Goal: Check status: Check status

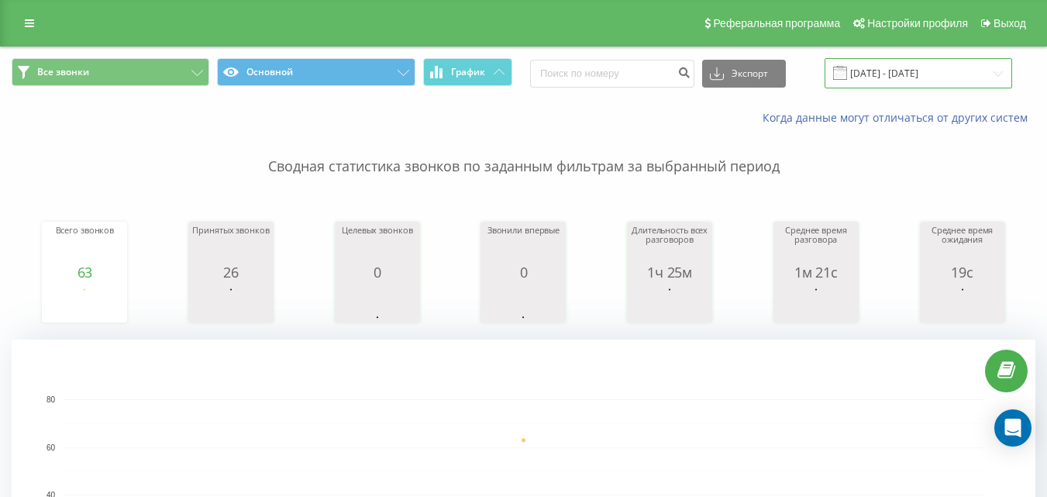
click at [913, 76] on input "[DATE] - [DATE]" at bounding box center [917, 73] width 187 height 30
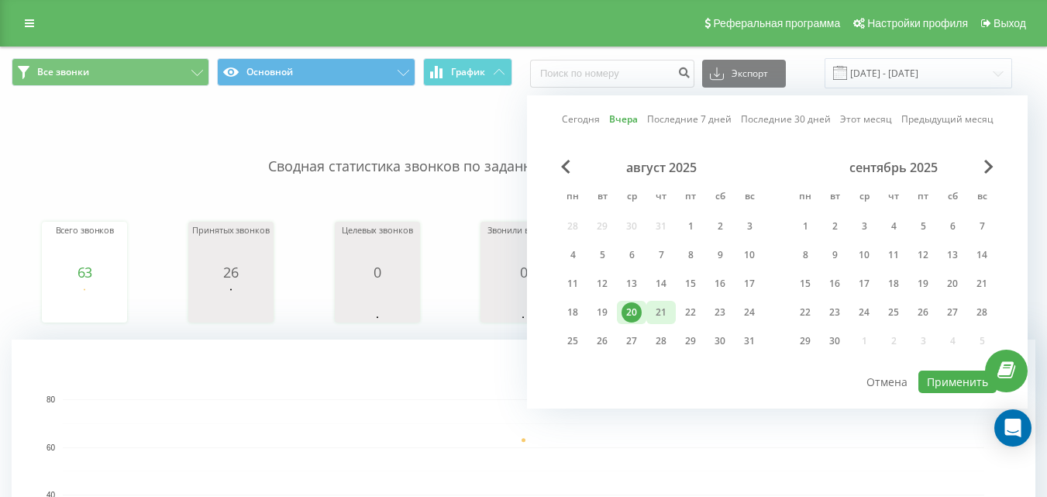
click at [657, 312] on div "21" at bounding box center [661, 312] width 20 height 20
click at [950, 386] on button "Применить" at bounding box center [957, 381] width 78 height 22
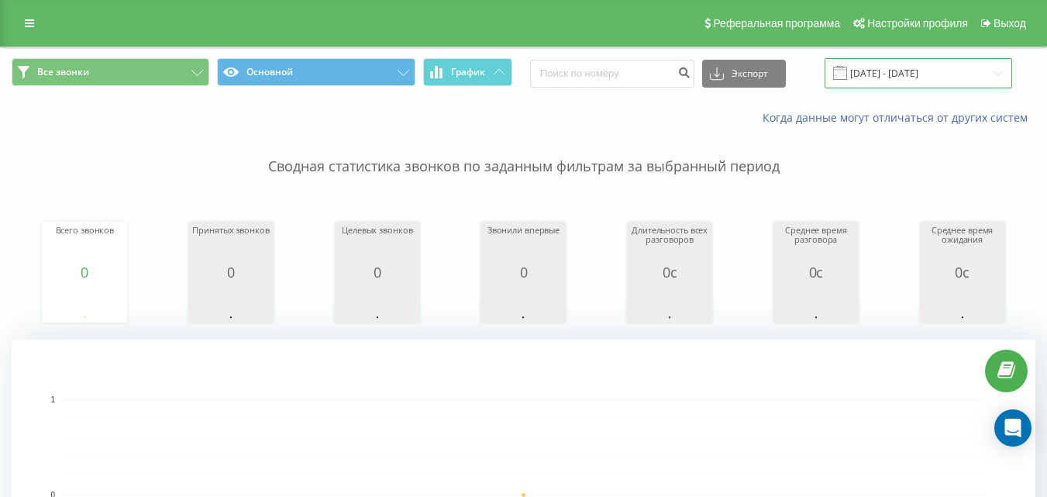
click at [902, 71] on input "[DATE] - [DATE]" at bounding box center [917, 73] width 187 height 30
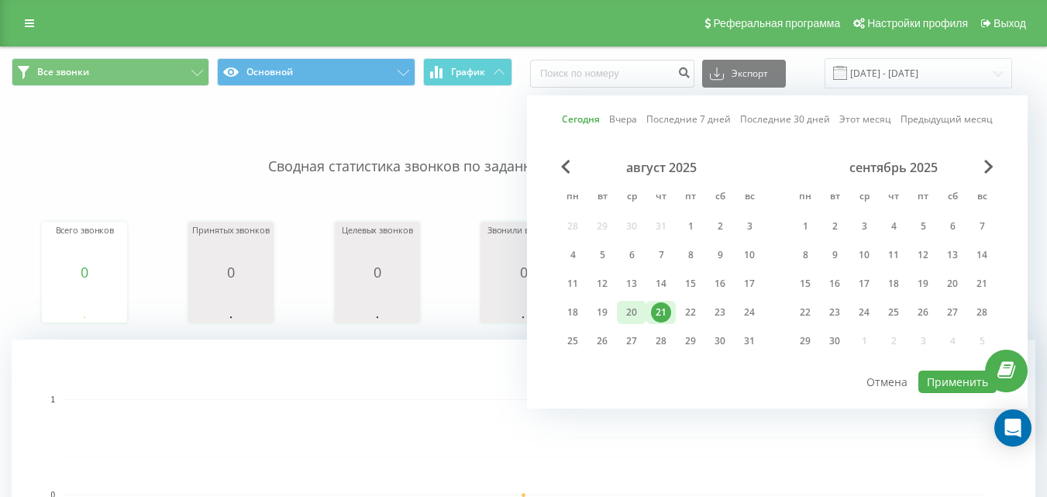
click at [637, 308] on div "20" at bounding box center [631, 312] width 20 height 20
click at [939, 382] on button "Применить" at bounding box center [957, 381] width 78 height 22
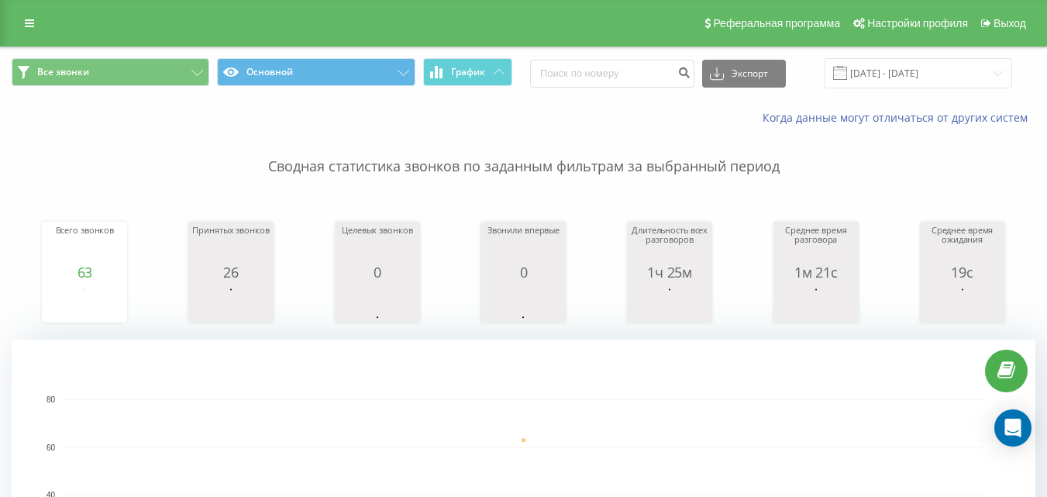
scroll to position [434, 0]
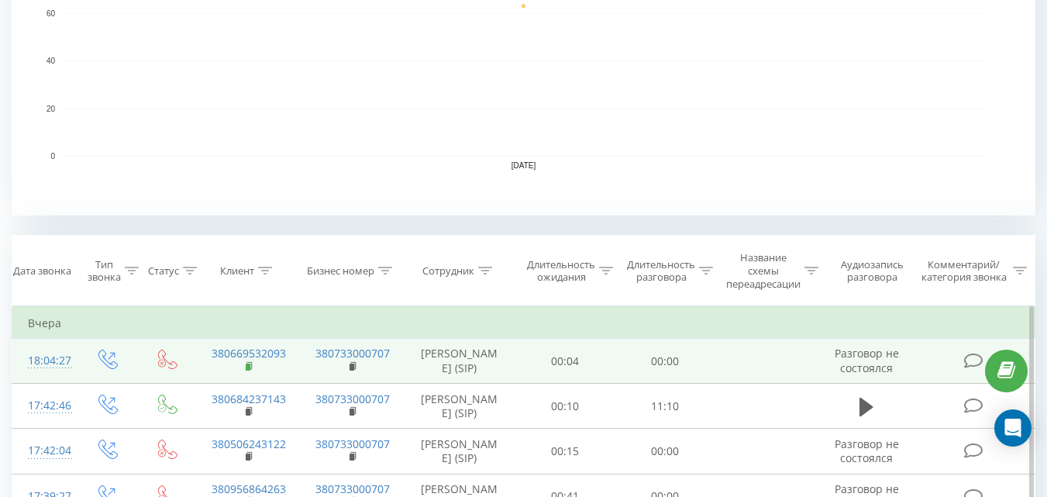
click at [250, 372] on icon at bounding box center [250, 366] width 9 height 11
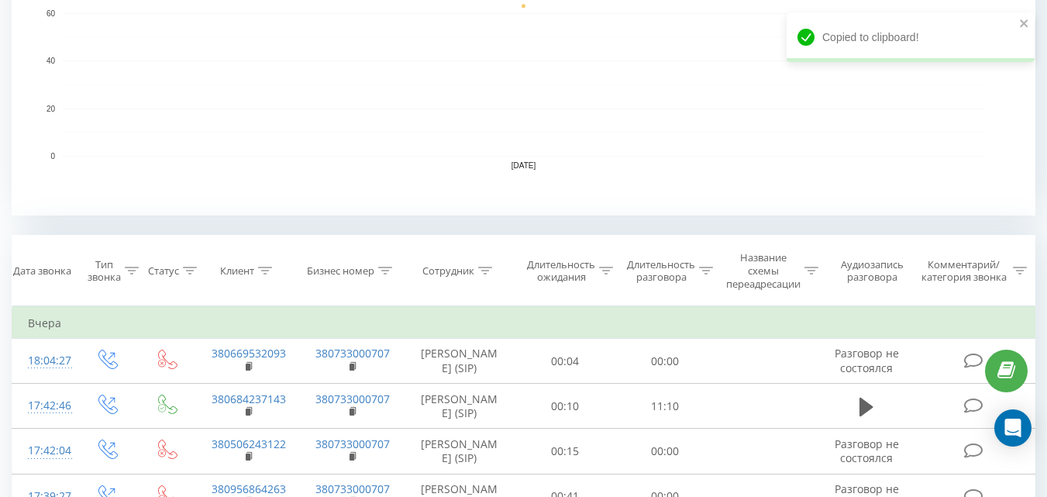
scroll to position [0, 0]
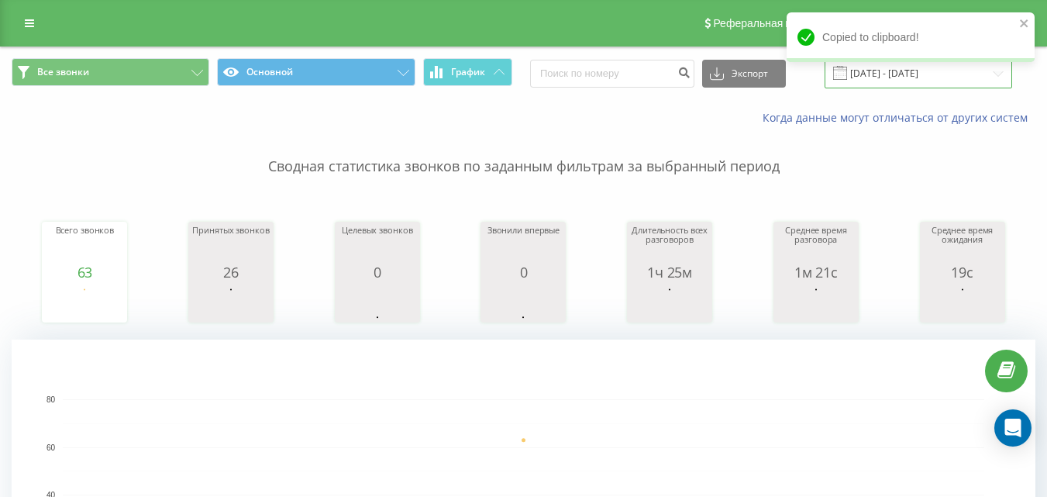
click at [909, 81] on input "[DATE] - [DATE]" at bounding box center [917, 73] width 187 height 30
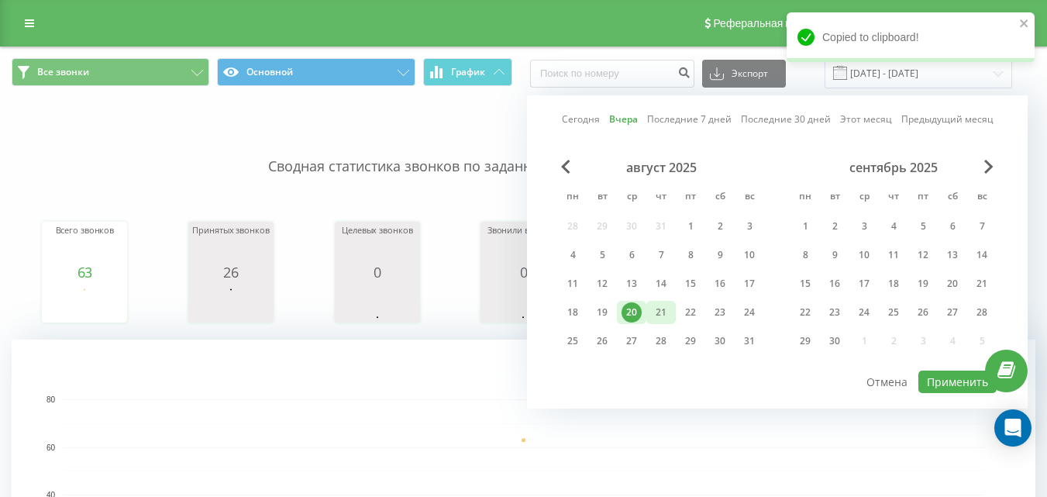
click at [662, 314] on div "21" at bounding box center [661, 312] width 20 height 20
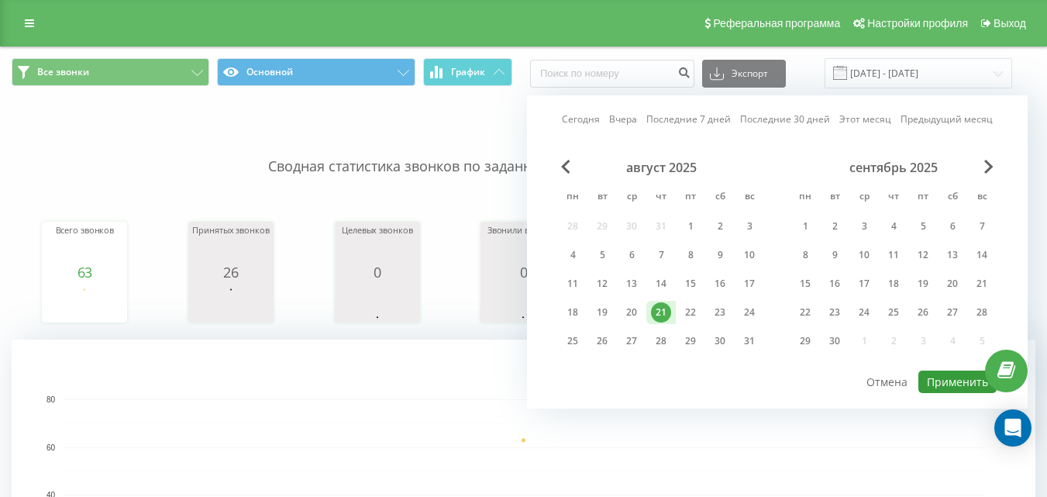
click at [938, 380] on button "Применить" at bounding box center [957, 381] width 78 height 22
type input "[DATE] - [DATE]"
